Goal: Navigation & Orientation: Find specific page/section

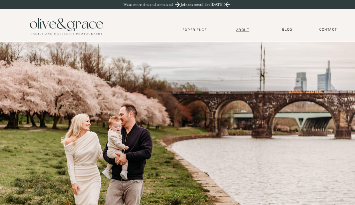
click at [244, 28] on nav "About" at bounding box center [243, 29] width 18 height 4
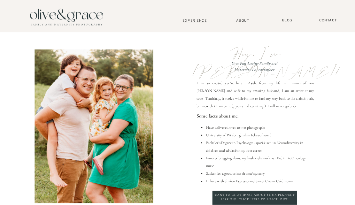
click at [195, 19] on nav "Experience" at bounding box center [194, 20] width 39 height 4
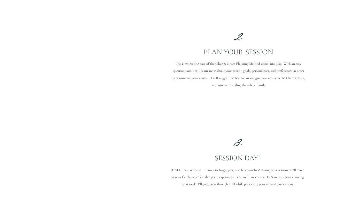
scroll to position [610, 0]
